Goal: Transaction & Acquisition: Purchase product/service

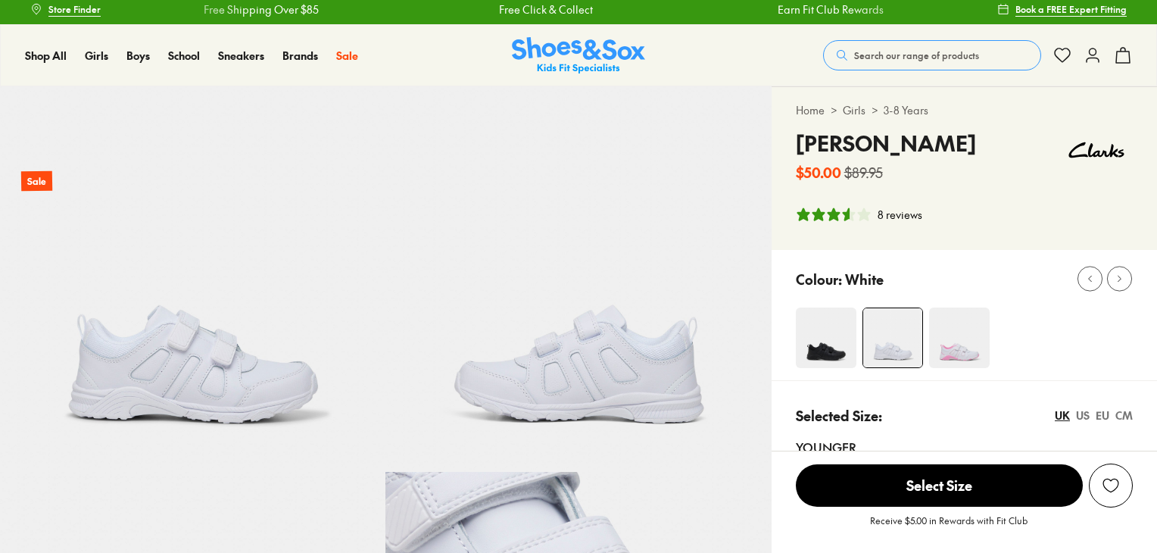
scroll to position [301, 0]
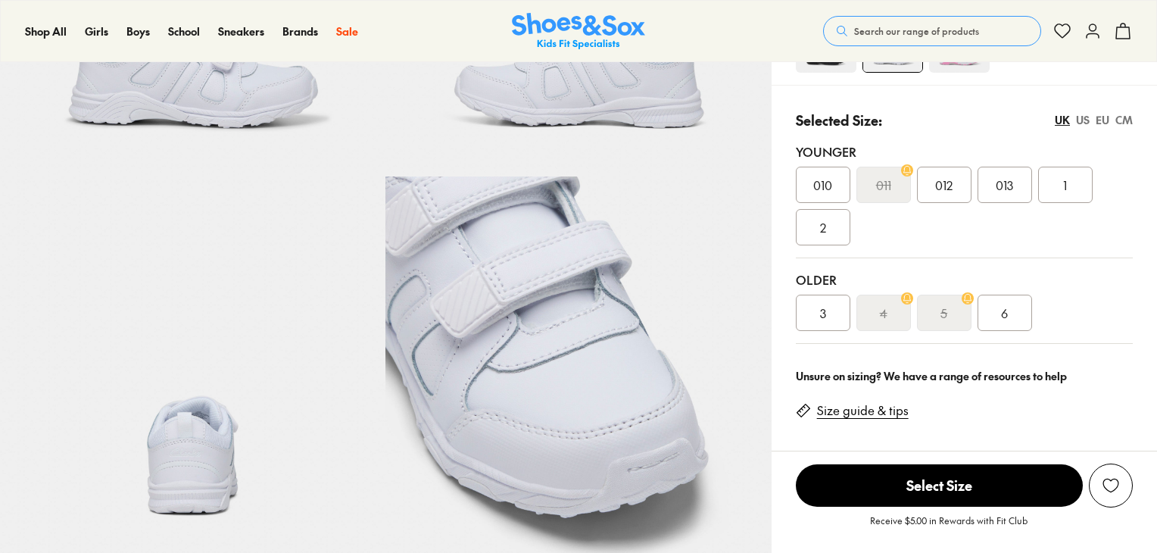
select select "*"
click at [822, 226] on span "2" at bounding box center [823, 227] width 6 height 18
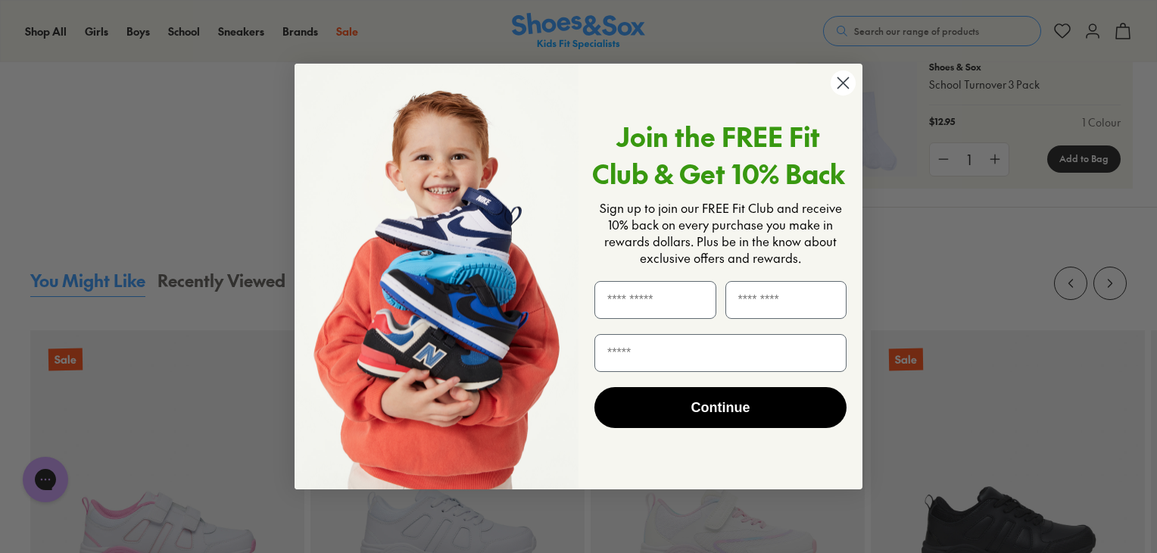
scroll to position [1299, 0]
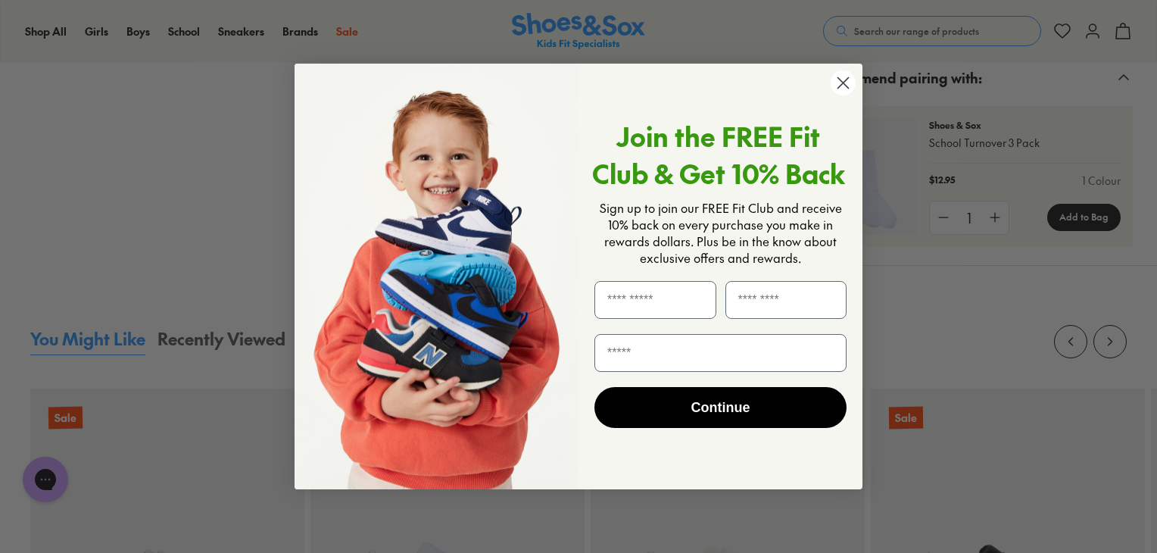
click at [842, 83] on icon "Close dialog" at bounding box center [843, 82] width 11 height 11
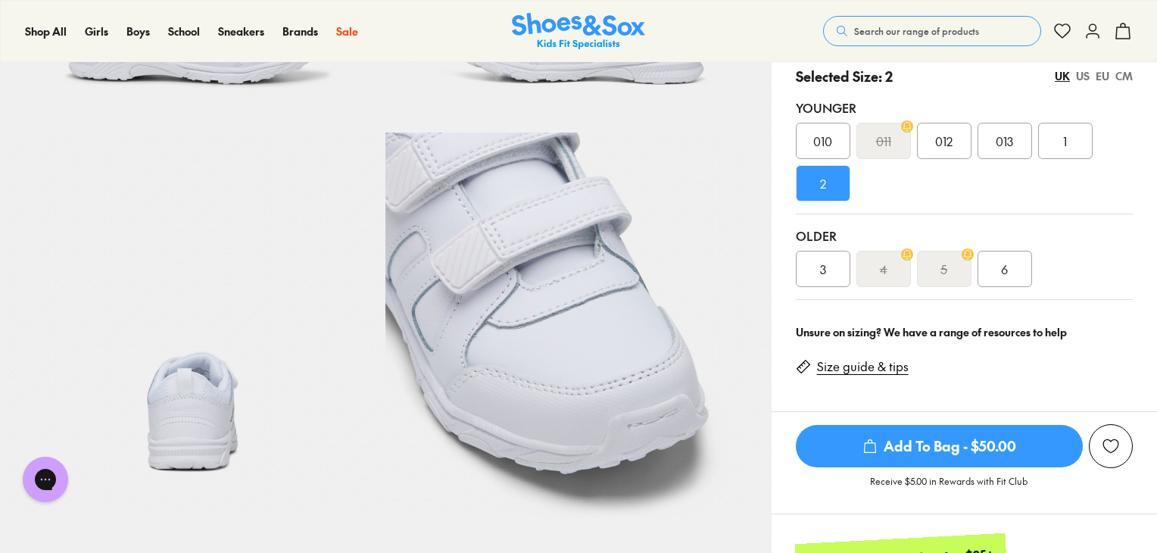
scroll to position [358, 0]
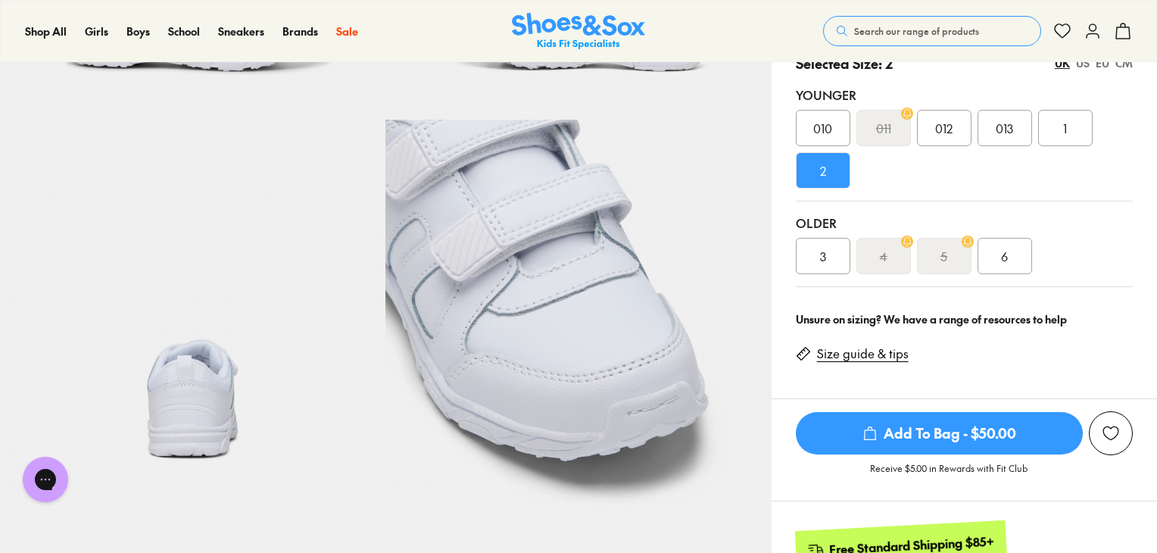
click at [860, 351] on link "Size guide & tips" at bounding box center [863, 353] width 92 height 17
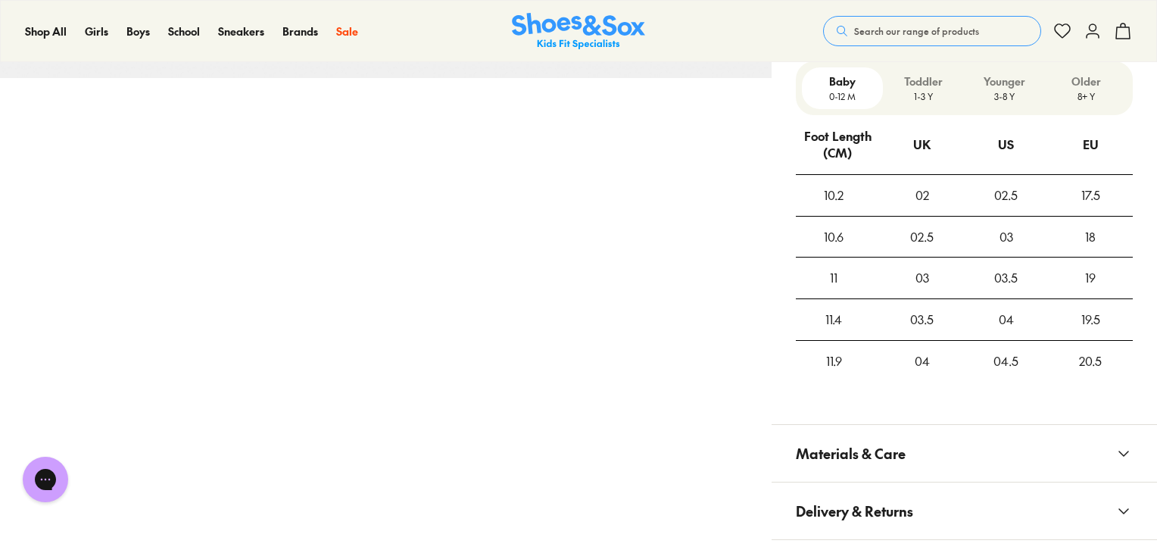
scroll to position [1174, 0]
click at [1002, 84] on p "Younger" at bounding box center [1004, 78] width 69 height 16
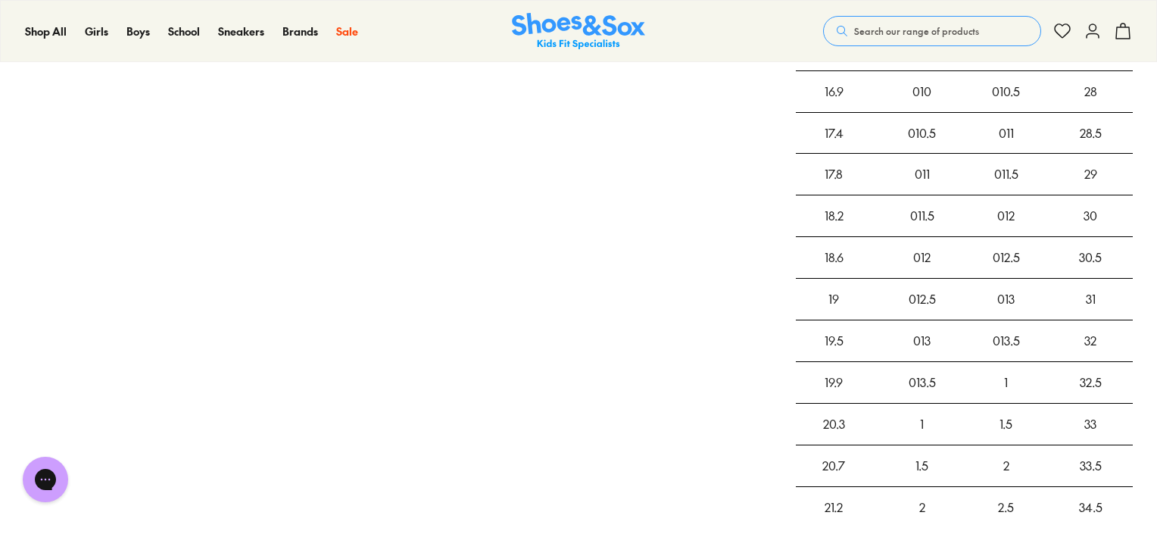
scroll to position [1281, 0]
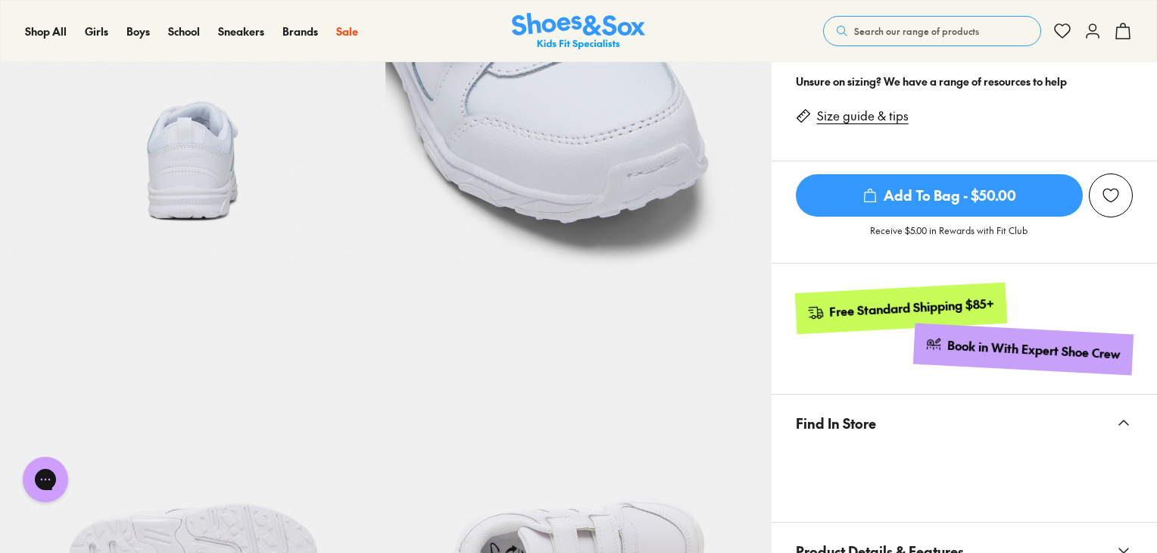
scroll to position [640, 0]
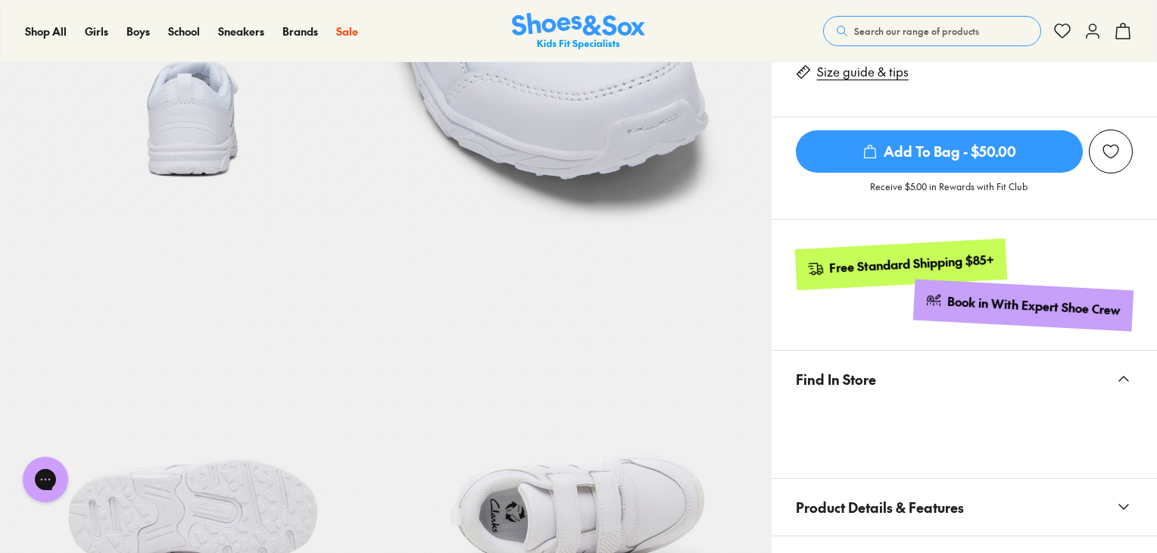
click at [874, 73] on link "Size guide & tips" at bounding box center [863, 72] width 92 height 17
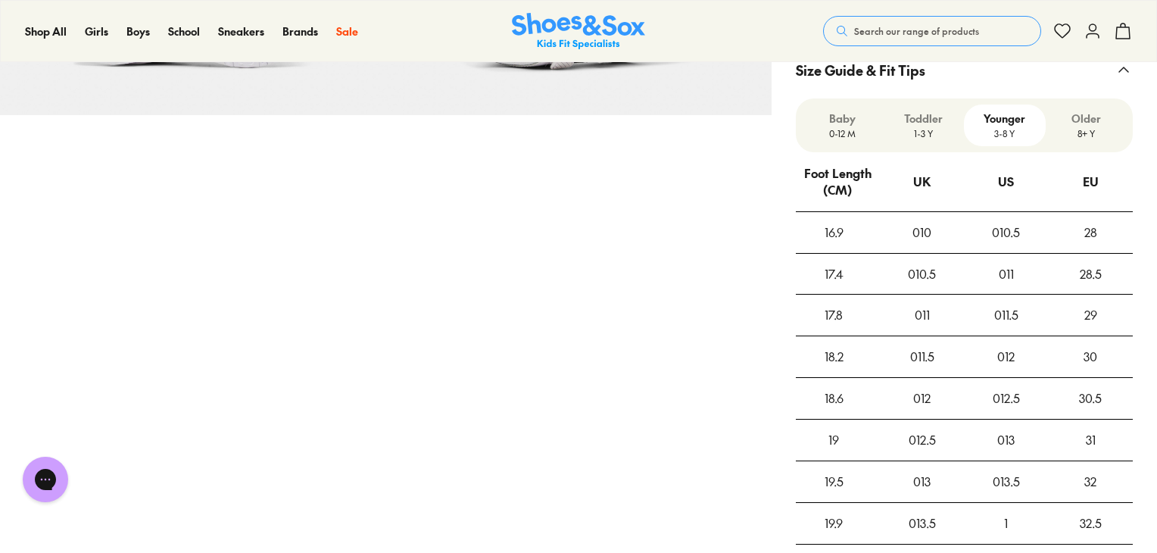
scroll to position [1174, 0]
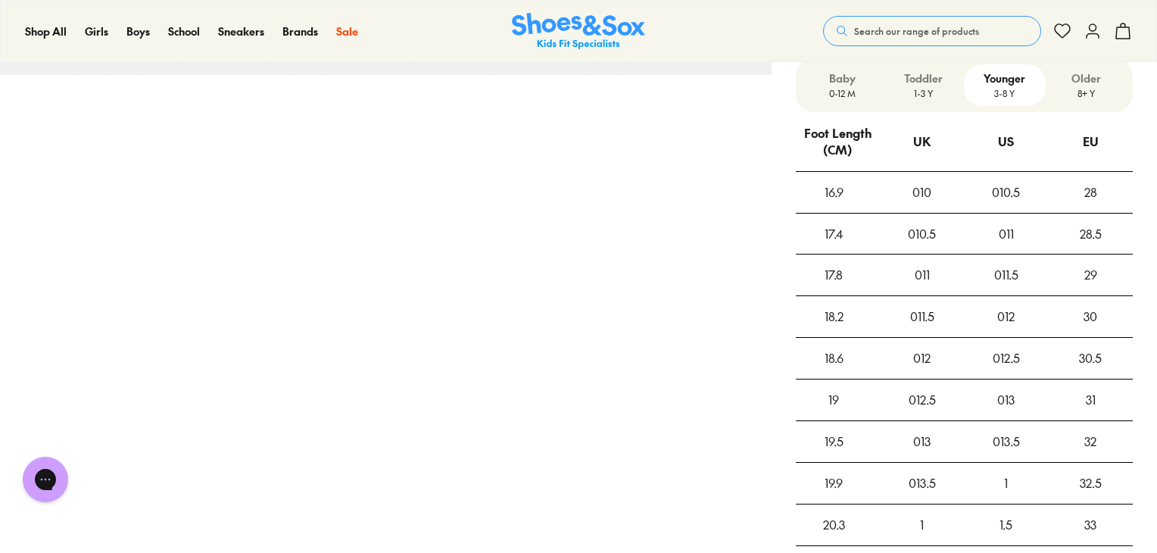
click at [1005, 79] on p "Younger" at bounding box center [1004, 78] width 69 height 16
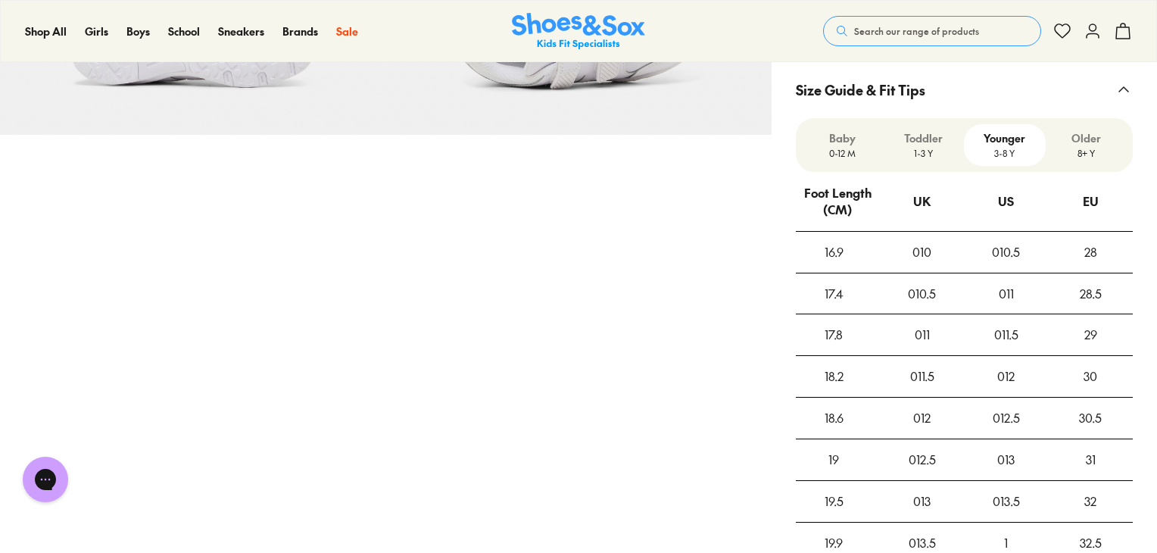
scroll to position [1123, 0]
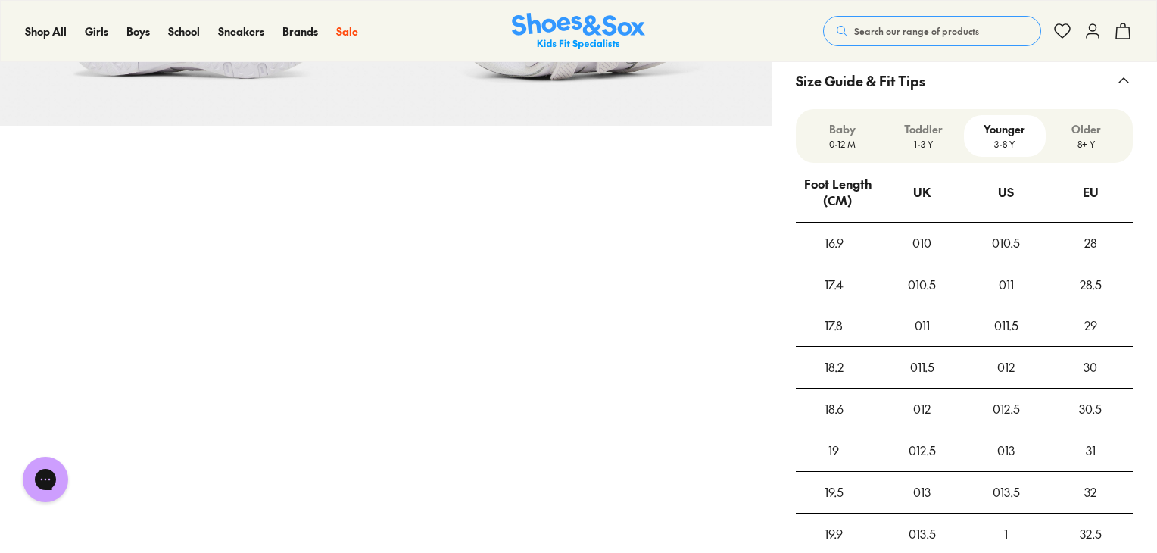
click at [1081, 128] on p "Older" at bounding box center [1086, 129] width 69 height 16
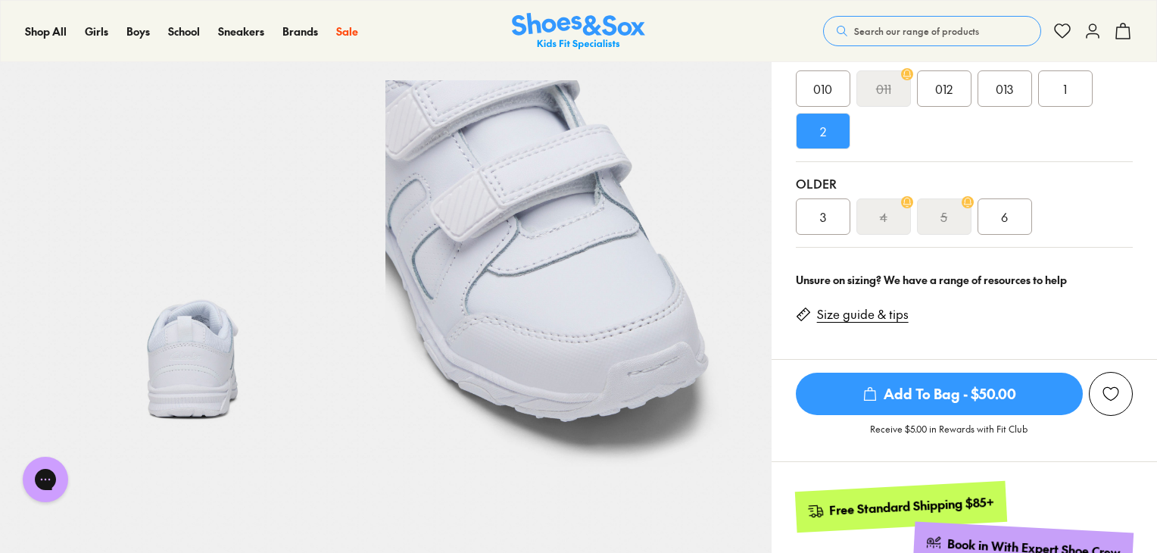
scroll to position [392, 0]
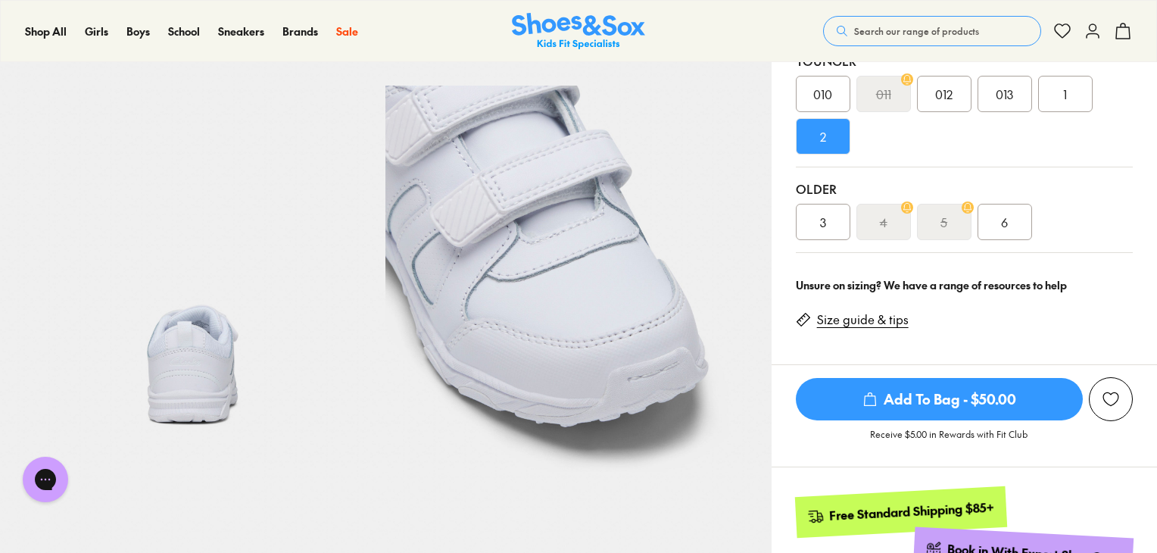
click at [815, 214] on div "3" at bounding box center [823, 222] width 55 height 36
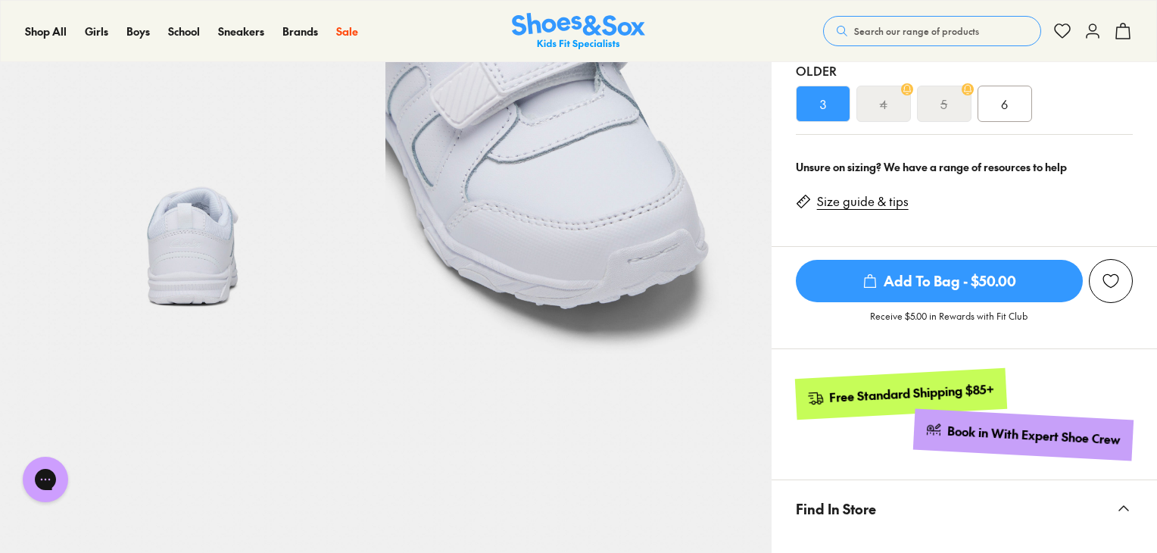
scroll to position [499, 0]
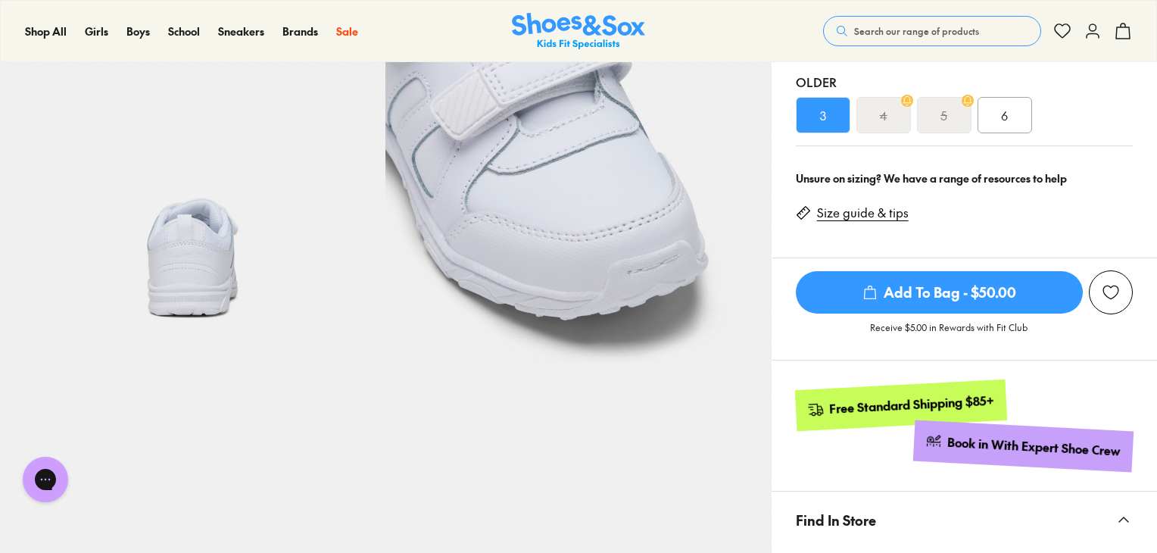
click at [940, 290] on span "Add To Bag - $50.00" at bounding box center [939, 292] width 287 height 42
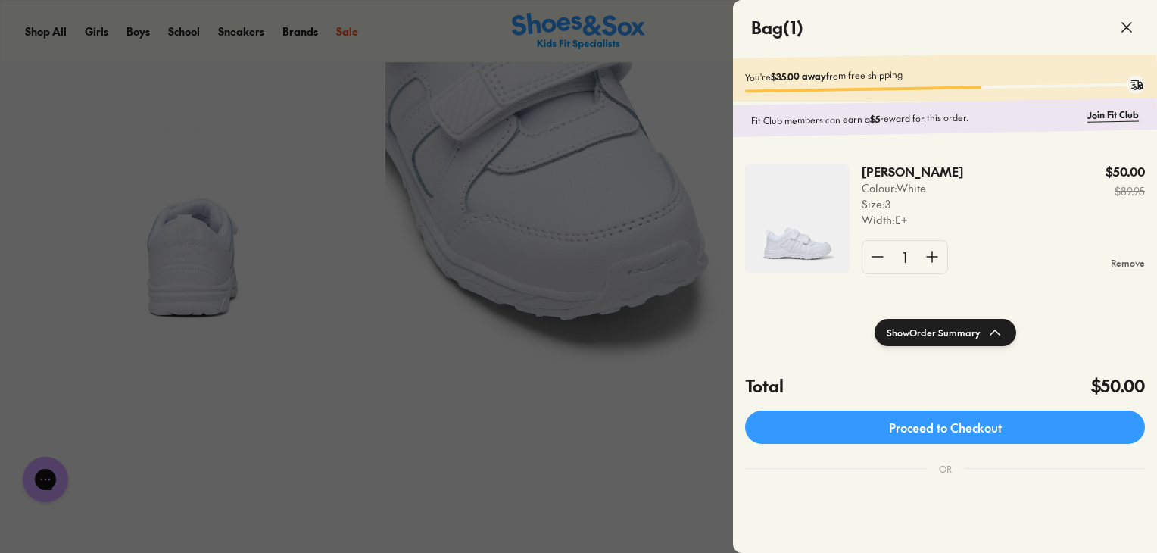
click at [1124, 26] on use at bounding box center [1126, 27] width 9 height 9
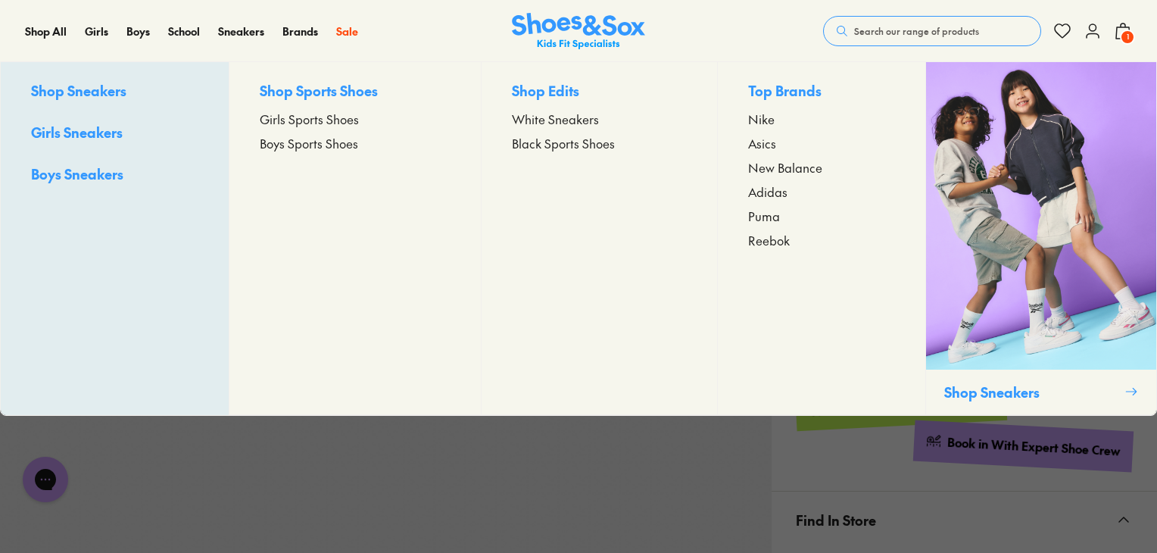
click at [578, 119] on span "White Sneakers" at bounding box center [555, 119] width 87 height 18
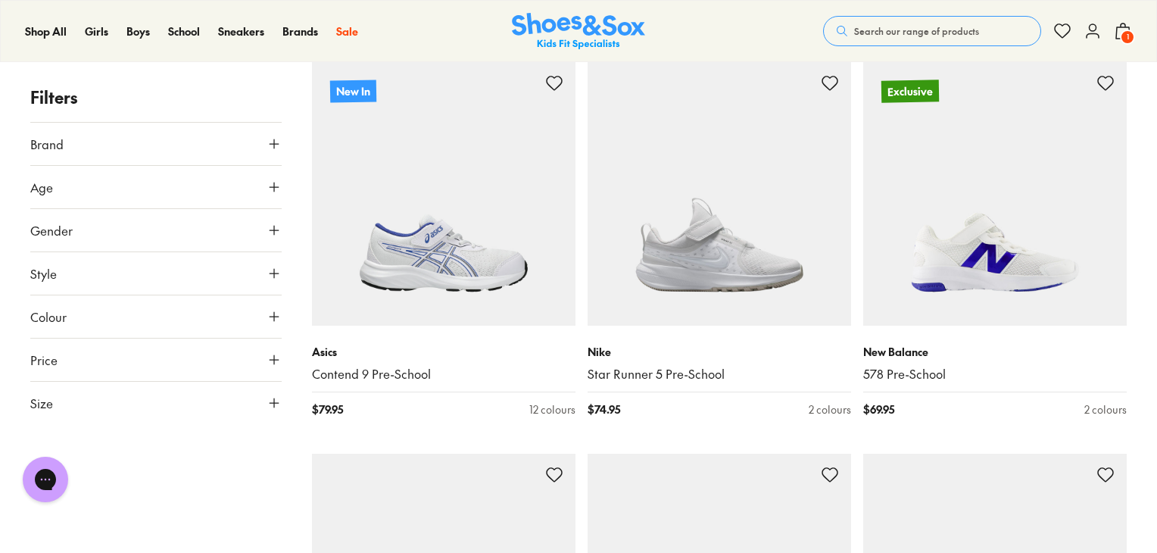
scroll to position [289, 0]
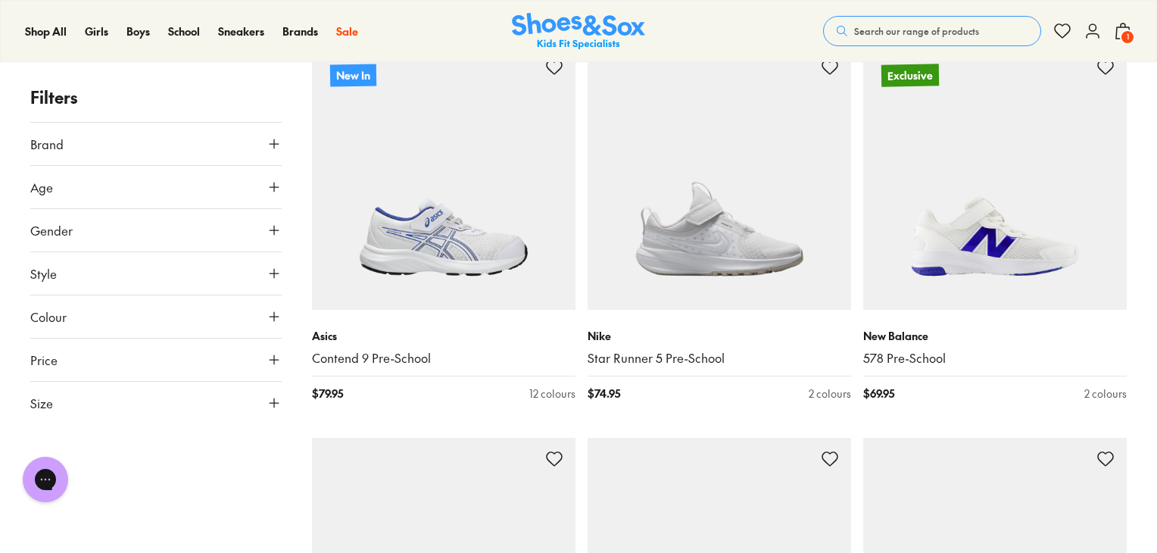
click at [275, 400] on icon at bounding box center [273, 402] width 15 height 15
click at [140, 450] on button "UK" at bounding box center [156, 447] width 82 height 28
click at [108, 497] on button "3" at bounding box center [109, 499] width 48 height 36
